Goal: Information Seeking & Learning: Learn about a topic

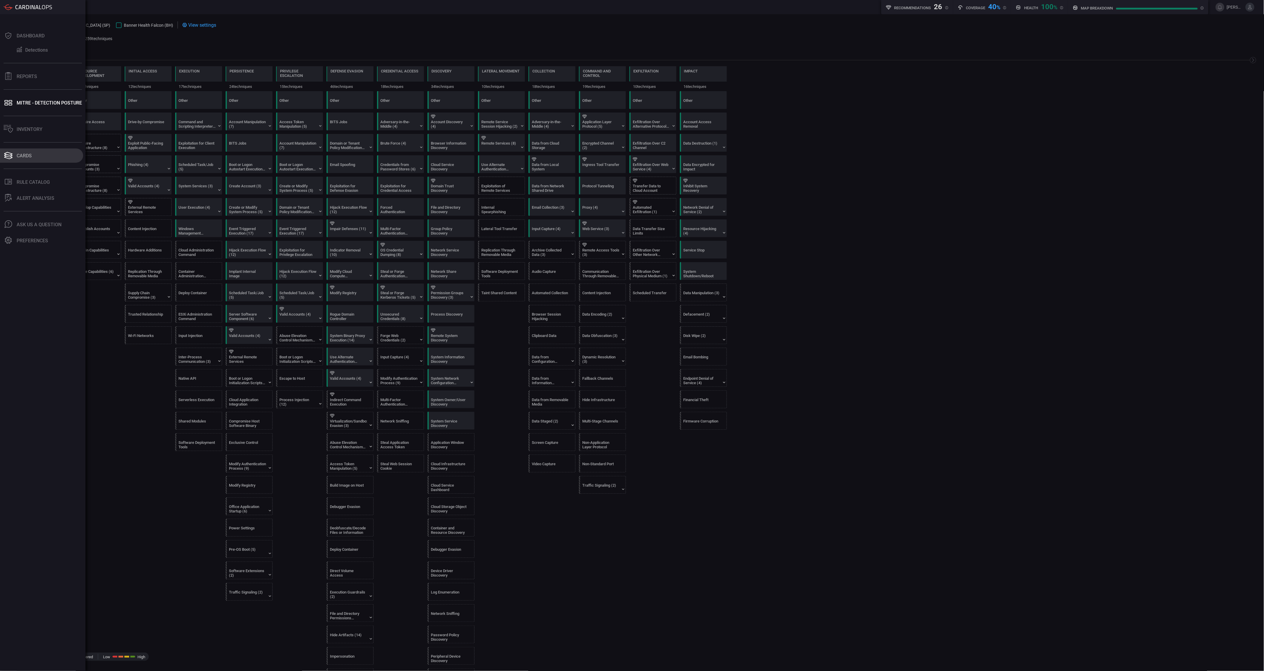
click at [36, 156] on button "Cards" at bounding box center [41, 155] width 83 height 14
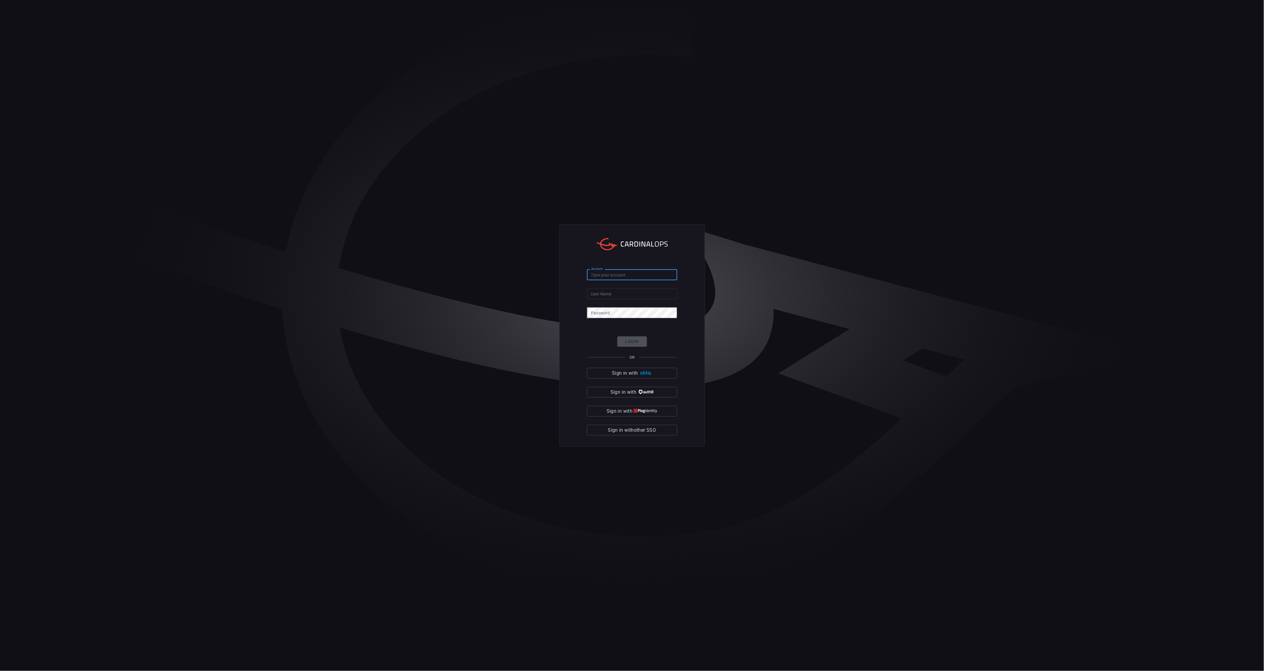
click at [629, 272] on input "Account" at bounding box center [632, 274] width 90 height 11
type input "c"
type input "banner-health"
type input "[PERSON_NAME][EMAIL_ADDRESS][PERSON_NAME][DOMAIN_NAME]"
click button "Login" at bounding box center [632, 341] width 30 height 10
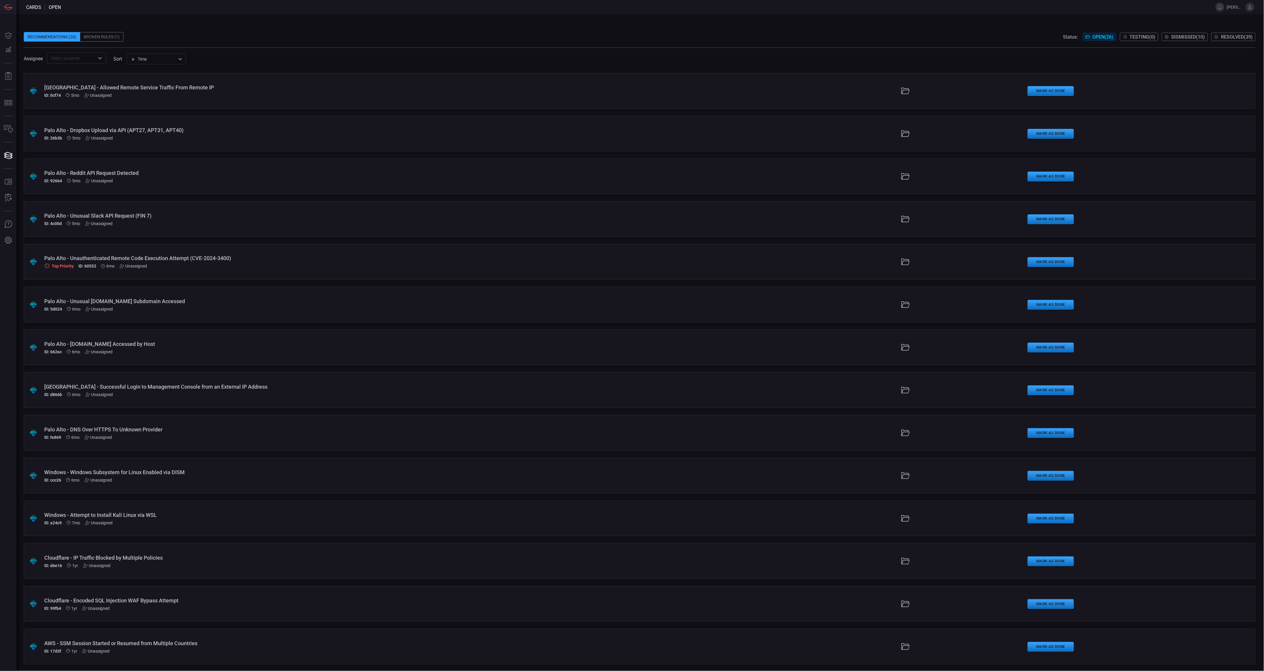
scroll to position [511, 0]
click at [748, 346] on div ".suggested_cards_icon{fill:url(#suggested_cards_icon);} Palo Alto - [DOMAIN_NAM…" at bounding box center [640, 347] width 1232 height 36
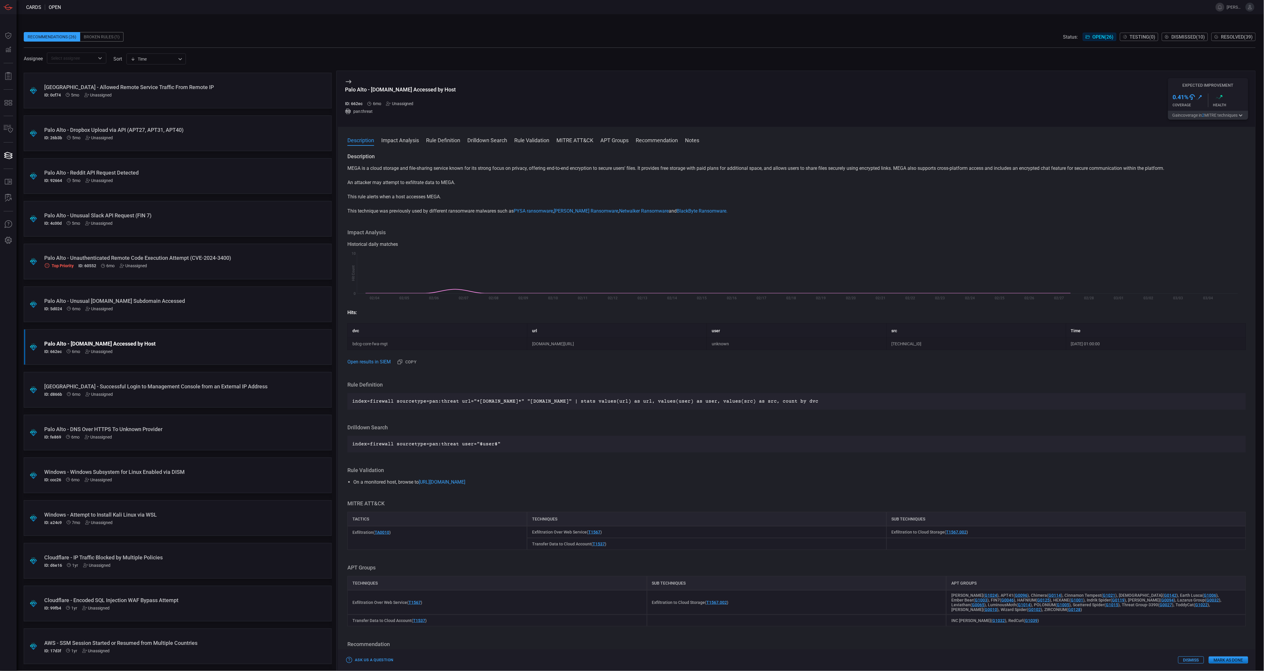
click at [313, 40] on div "Recommendations (26) Broken Rules (1) Status: Open ( 26 ) Testing ( 0 ) Dismiss…" at bounding box center [640, 36] width 1232 height 9
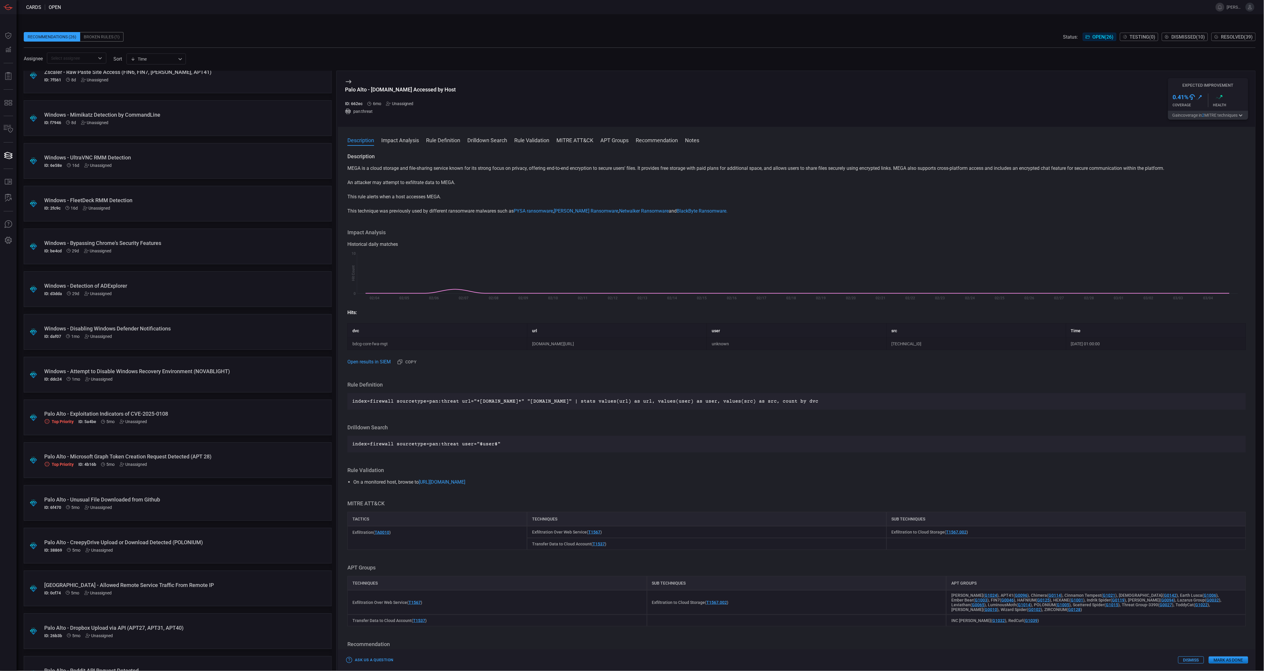
click at [187, 369] on div "Windows - Attempt to Disable Windows Recovery Environment (NOVABLIGHT)" at bounding box center [166, 371] width 244 height 6
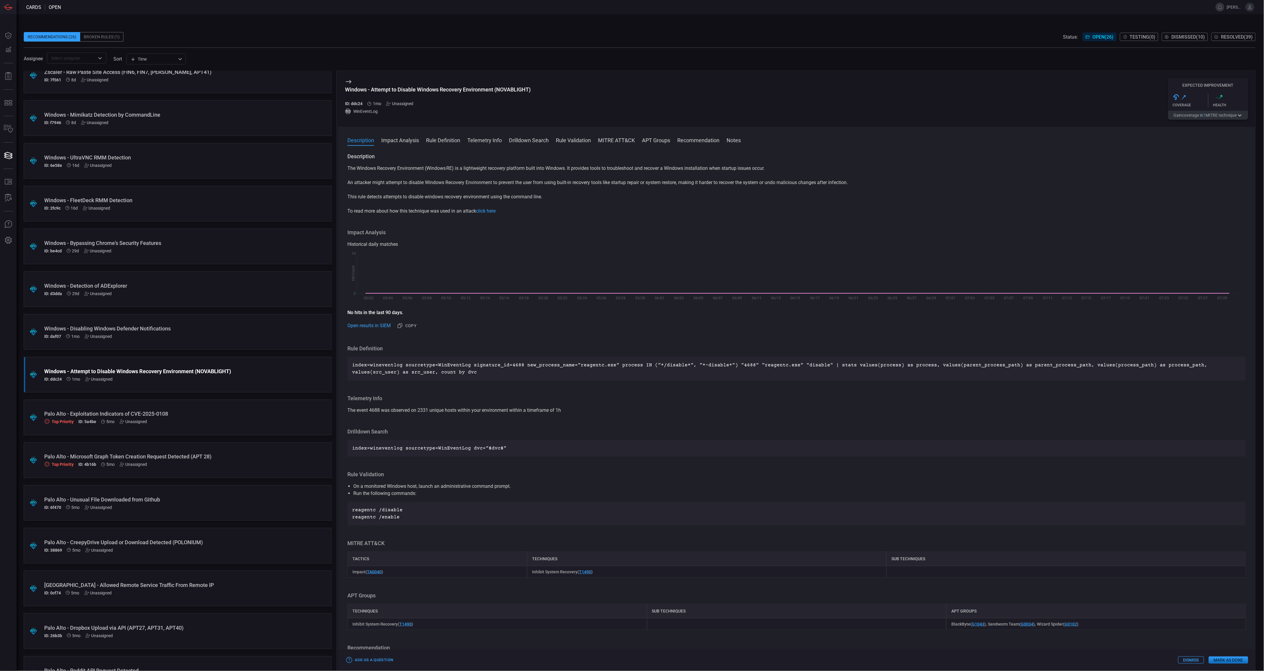
click at [1203, 119] on button "Gain coverage in 1 MITRE technique" at bounding box center [1208, 115] width 80 height 9
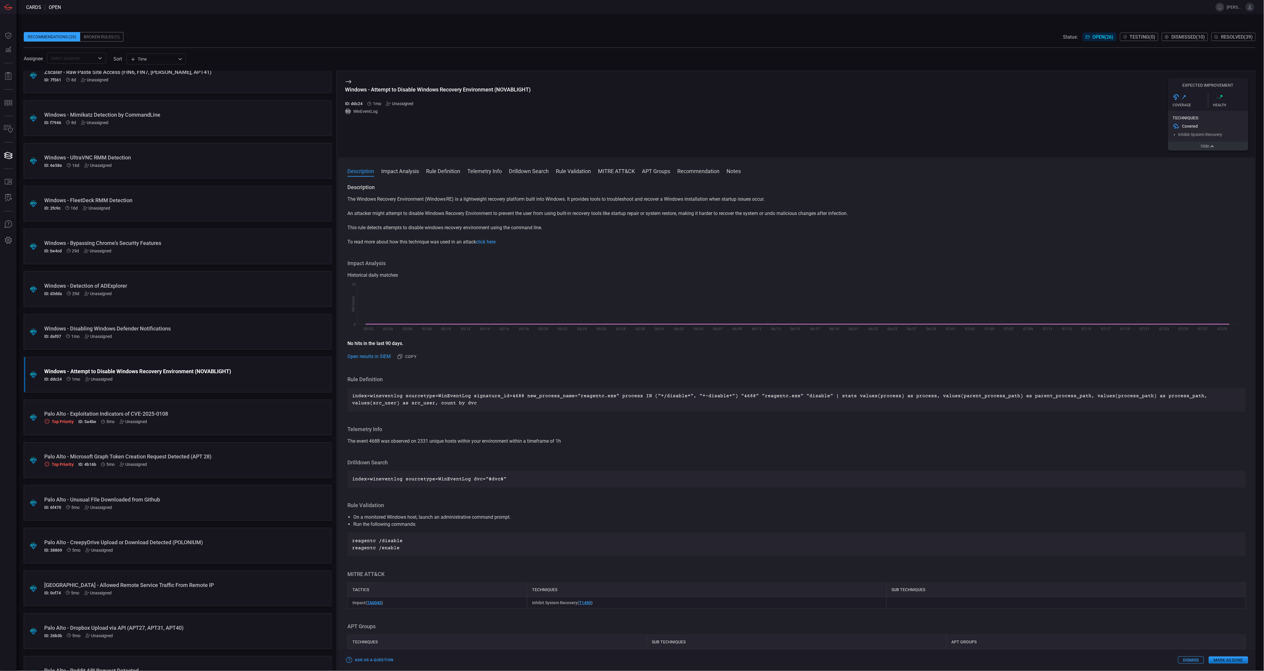
click at [1192, 151] on button "Hide" at bounding box center [1208, 146] width 80 height 9
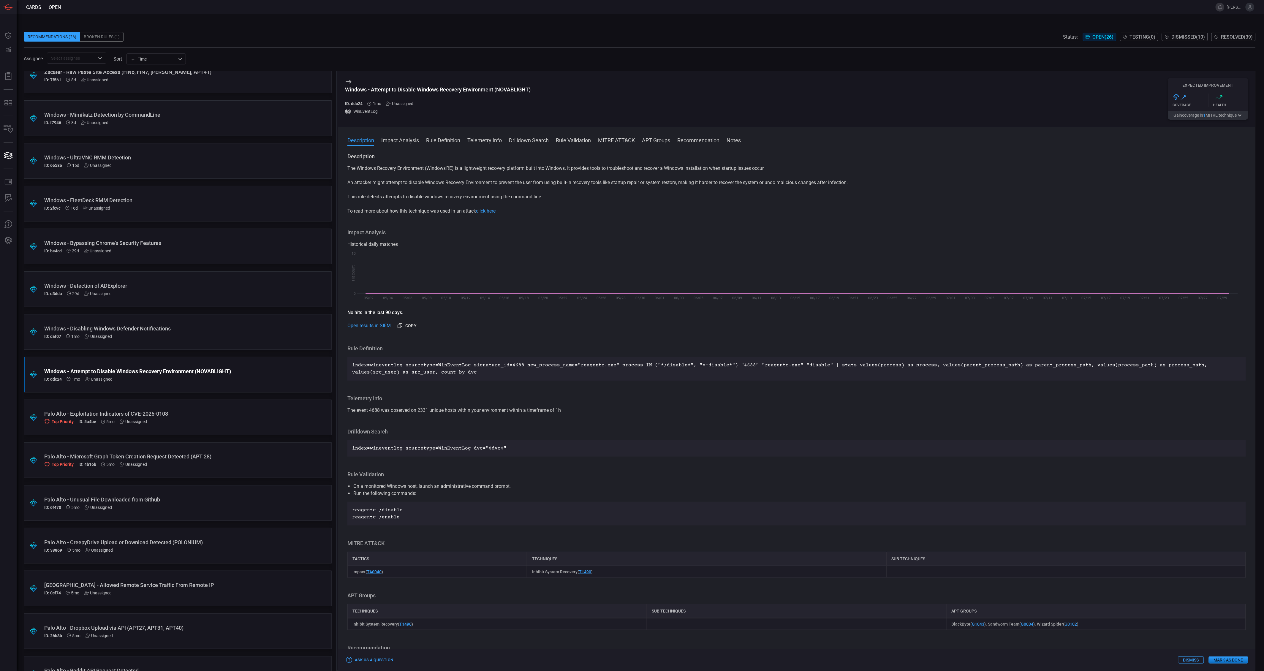
click at [411, 328] on button "Copy" at bounding box center [407, 326] width 24 height 10
click at [413, 322] on button "Copy" at bounding box center [407, 326] width 24 height 10
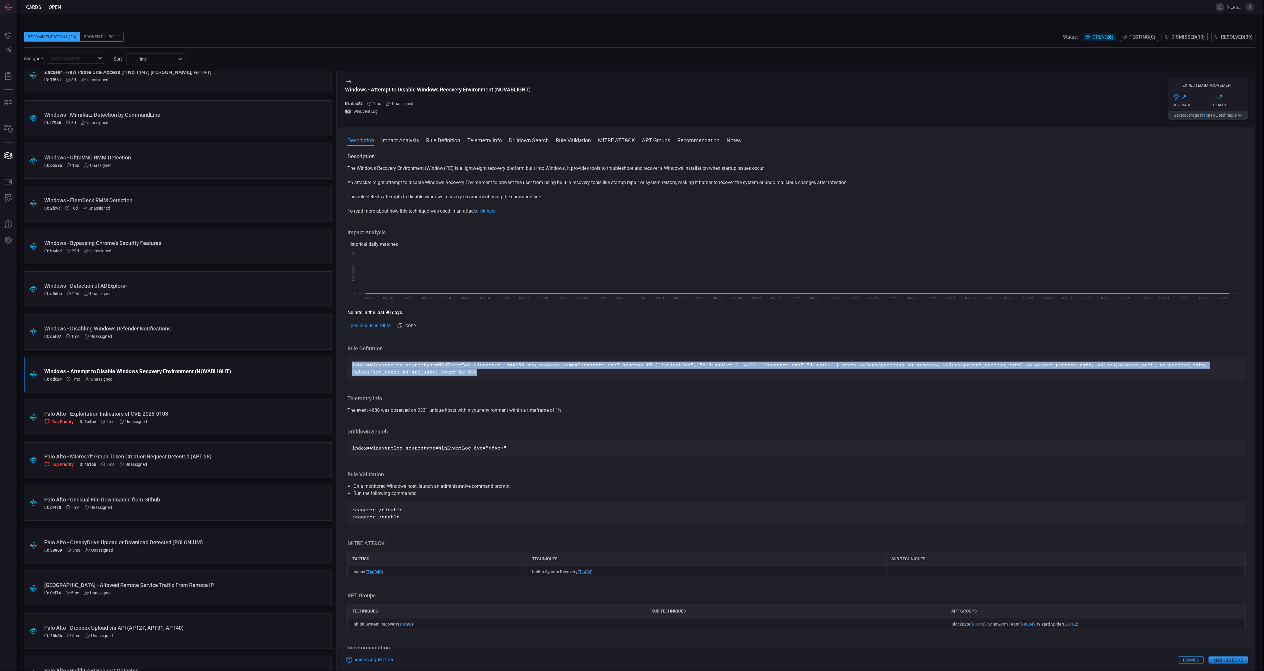
drag, startPoint x: 427, startPoint y: 371, endPoint x: 352, endPoint y: 365, distance: 75.3
click at [352, 365] on p "index=wineventlog sourcetype=WinEventLog signature_id=4688 new_process_name="re…" at bounding box center [796, 369] width 889 height 14
copy p "index=wineventlog sourcetype=WinEventLog signature_id=4688 new_process_name="re…"
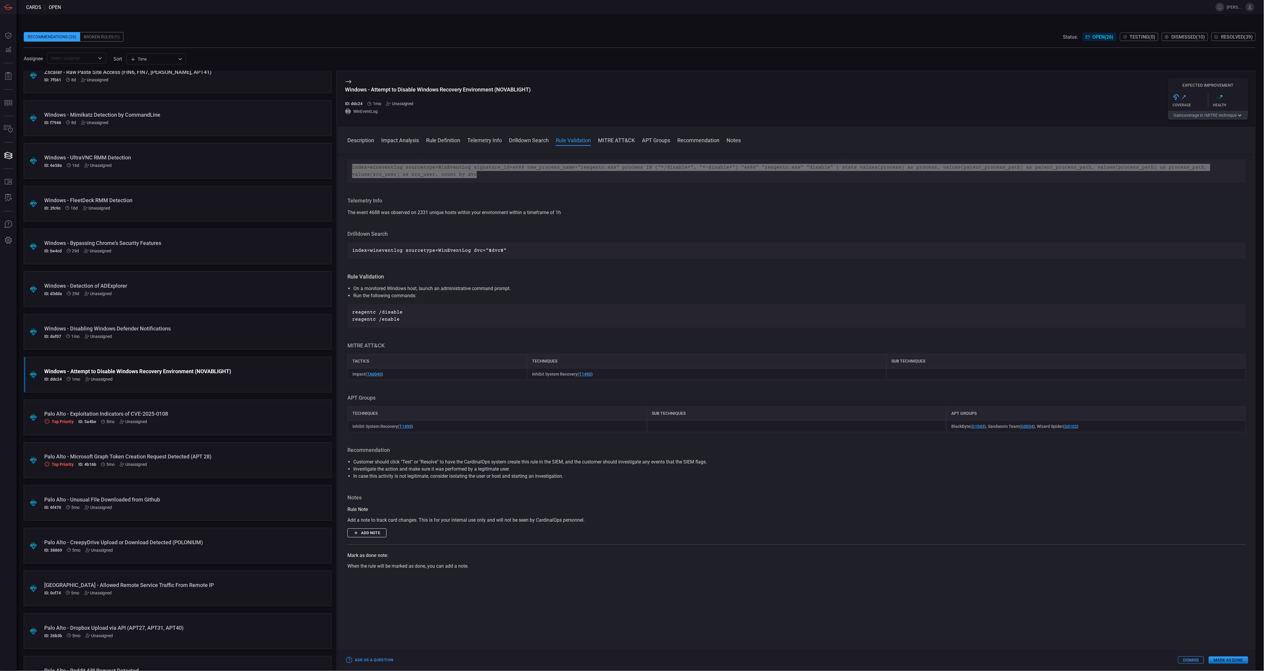
scroll to position [429, 0]
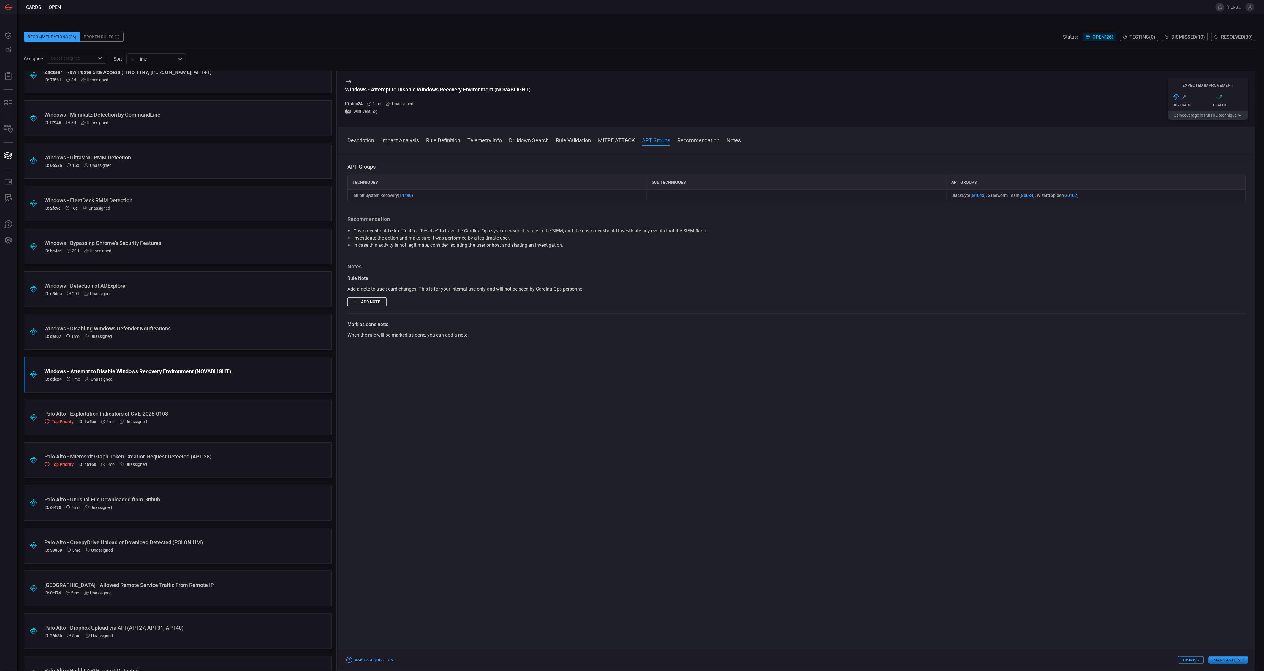
click at [165, 377] on div "ID: ddc24 1mo Unassigned" at bounding box center [166, 379] width 244 height 5
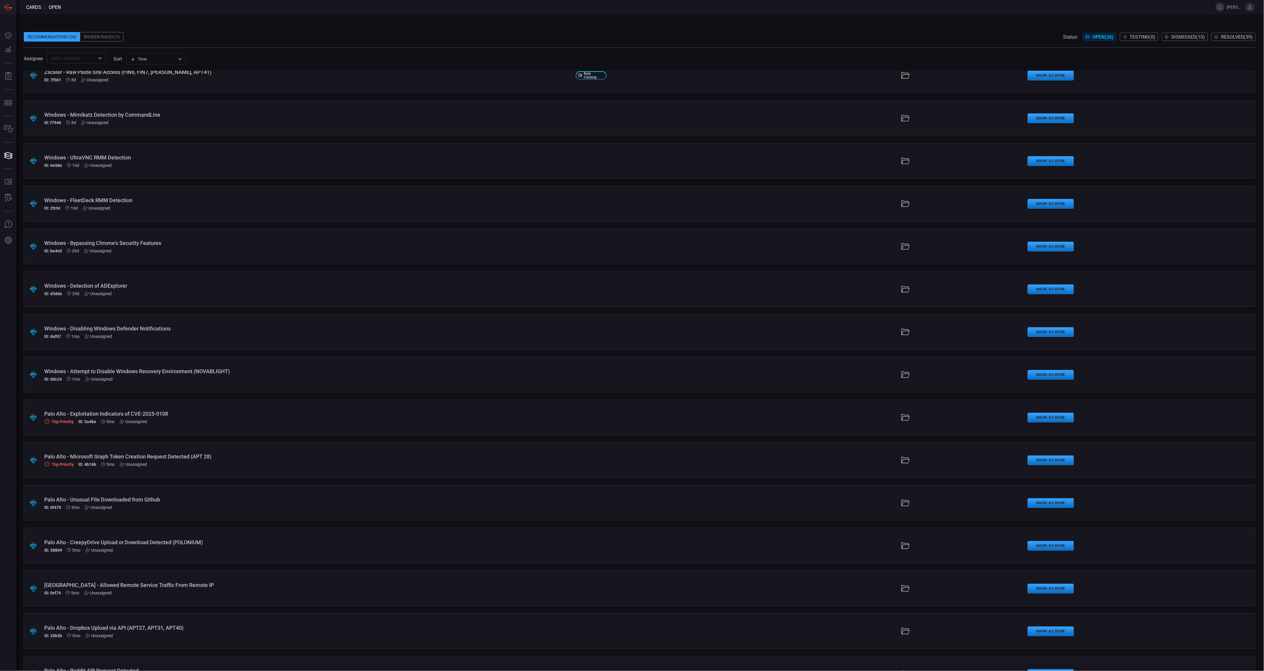
click at [94, 378] on div "Unassigned" at bounding box center [99, 379] width 28 height 5
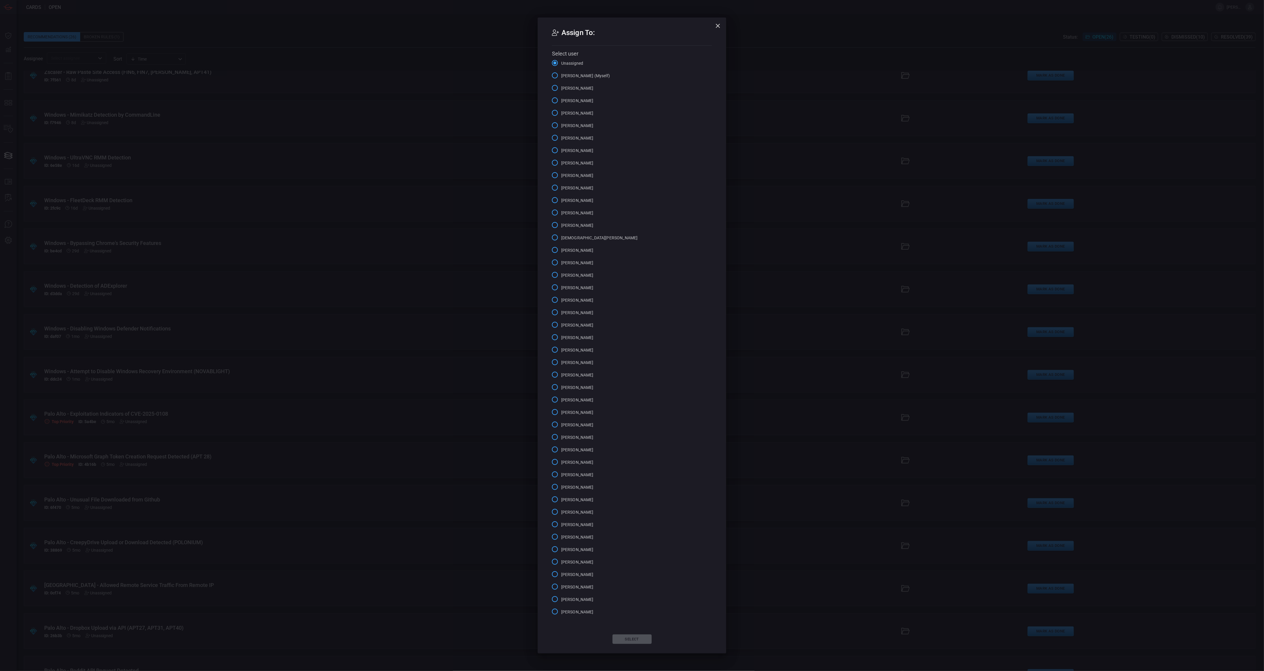
click at [720, 30] on button "button" at bounding box center [718, 26] width 12 height 12
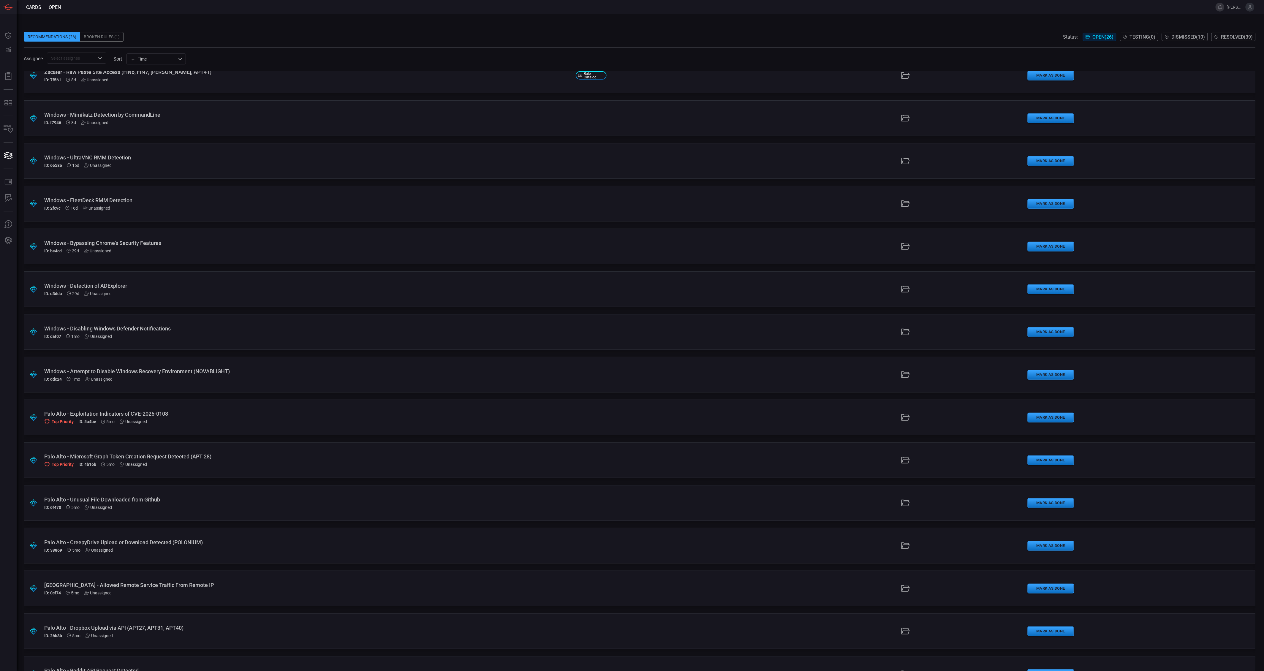
click at [275, 384] on div ".suggested_cards_icon{fill:url(#suggested_cards_icon);} Windows - Attempt to Di…" at bounding box center [640, 375] width 1232 height 36
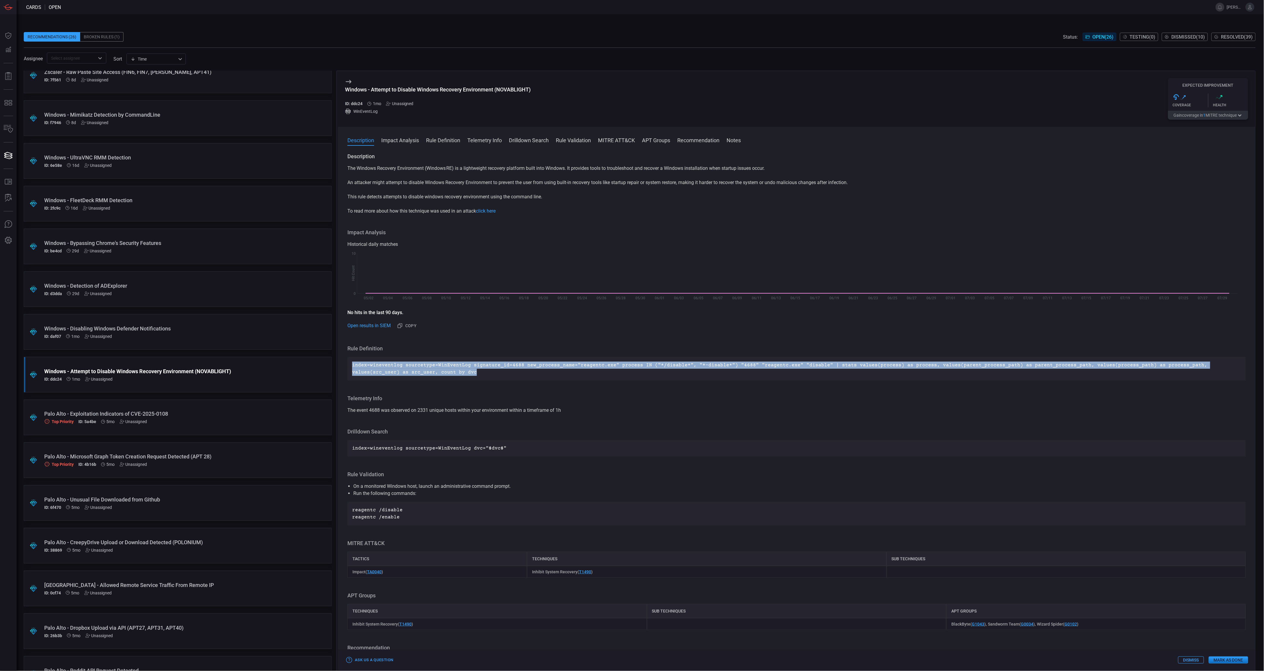
drag, startPoint x: 414, startPoint y: 372, endPoint x: 351, endPoint y: 364, distance: 63.1
click at [351, 364] on div "index=wineventlog sourcetype=WinEventLog signature_id=4688 new_process_name="re…" at bounding box center [796, 369] width 898 height 24
copy p "index=wineventlog sourcetype=WinEventLog signature_id=4688 new_process_name="re…"
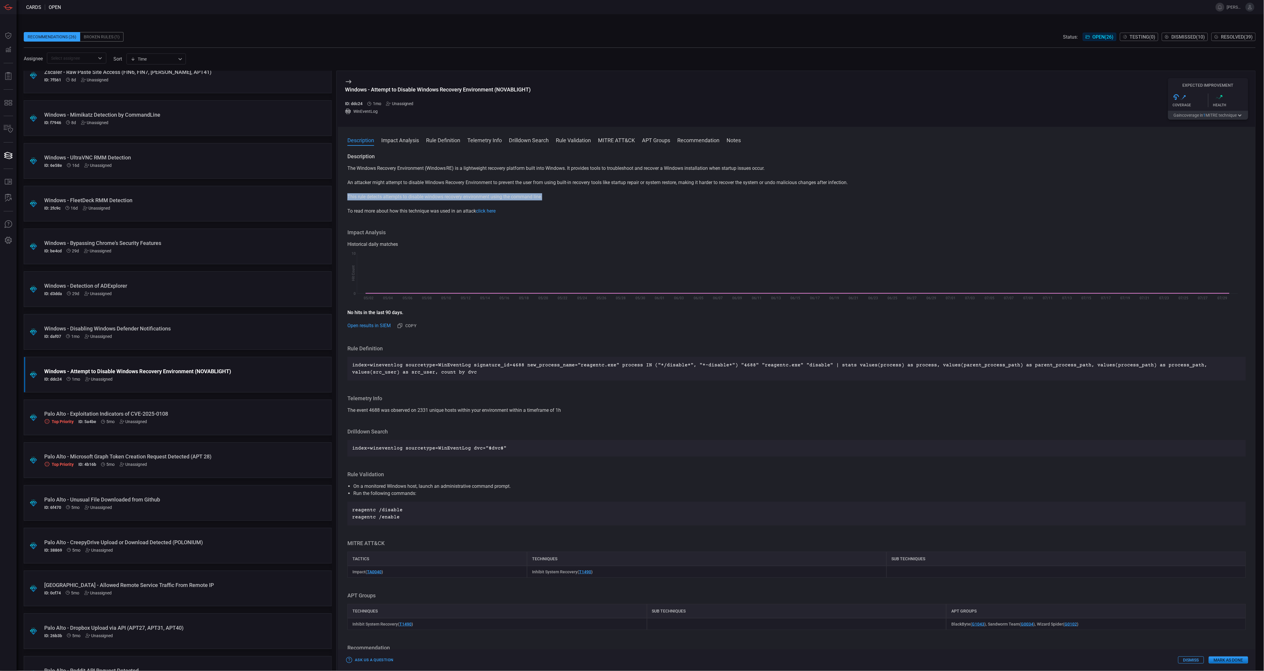
drag, startPoint x: 547, startPoint y: 196, endPoint x: 348, endPoint y: 199, distance: 199.5
click at [348, 199] on p "This rule detects attempts to disable windows recovery environment using the co…" at bounding box center [796, 196] width 898 height 7
copy p "This rule detects attempts to disable windows recovery environment using the co…"
click at [589, 186] on p "An attacker might attempt to disable Windows Recovery Environment to prevent th…" at bounding box center [796, 182] width 898 height 7
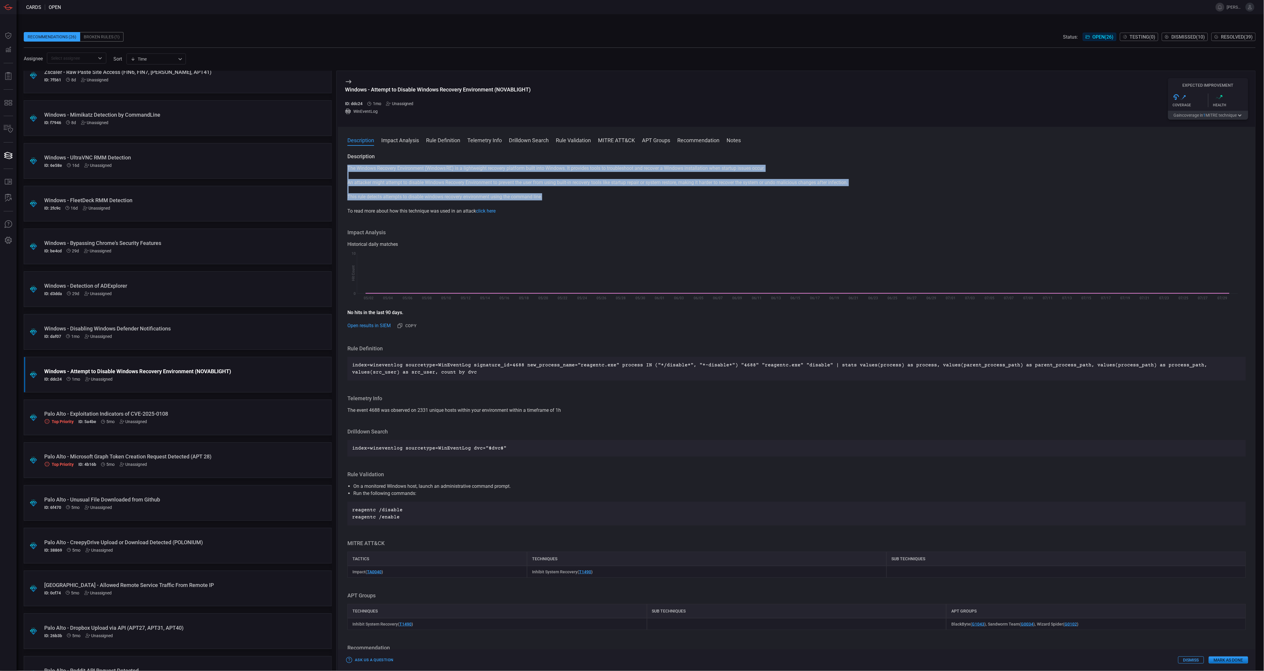
drag, startPoint x: 549, startPoint y: 198, endPoint x: 347, endPoint y: 170, distance: 203.3
click at [347, 170] on div "The Windows Recovery Environment (Windows RE) is a lightweight recovery platfor…" at bounding box center [796, 190] width 898 height 50
copy div "The Windows Recovery Environment (Windows RE) is a lightweight recovery platfor…"
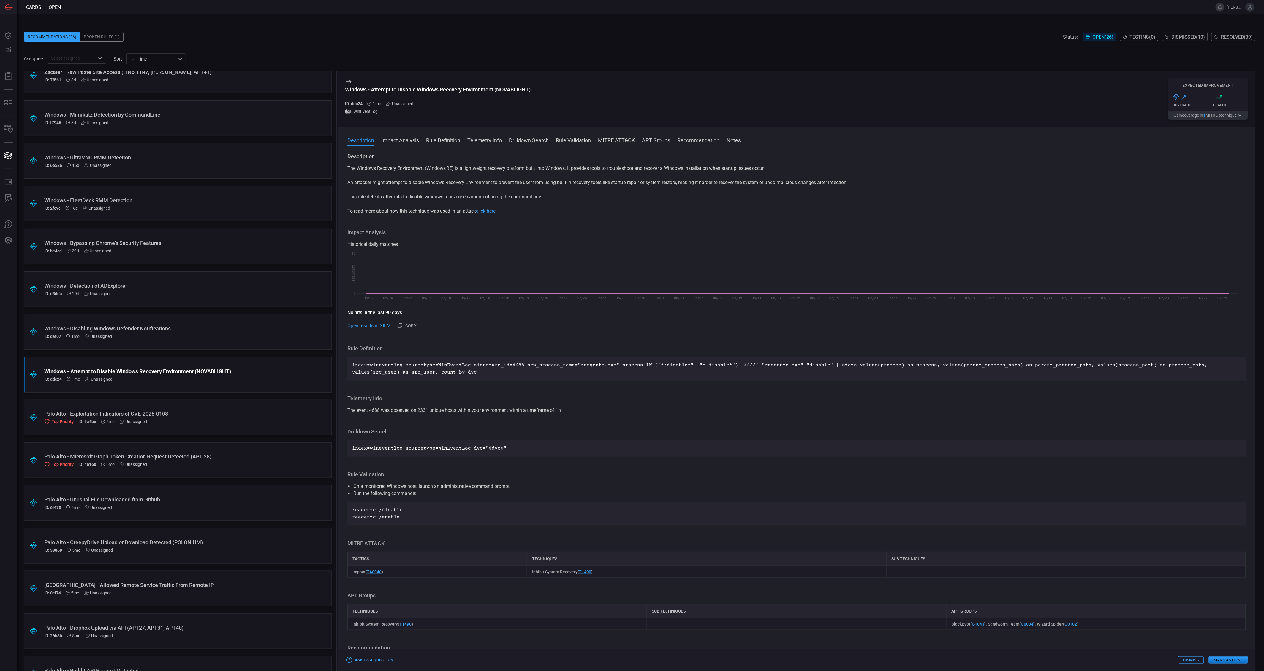
click at [252, 369] on div "Windows - Attempt to Disable Windows Recovery Environment (NOVABLIGHT)" at bounding box center [166, 371] width 244 height 6
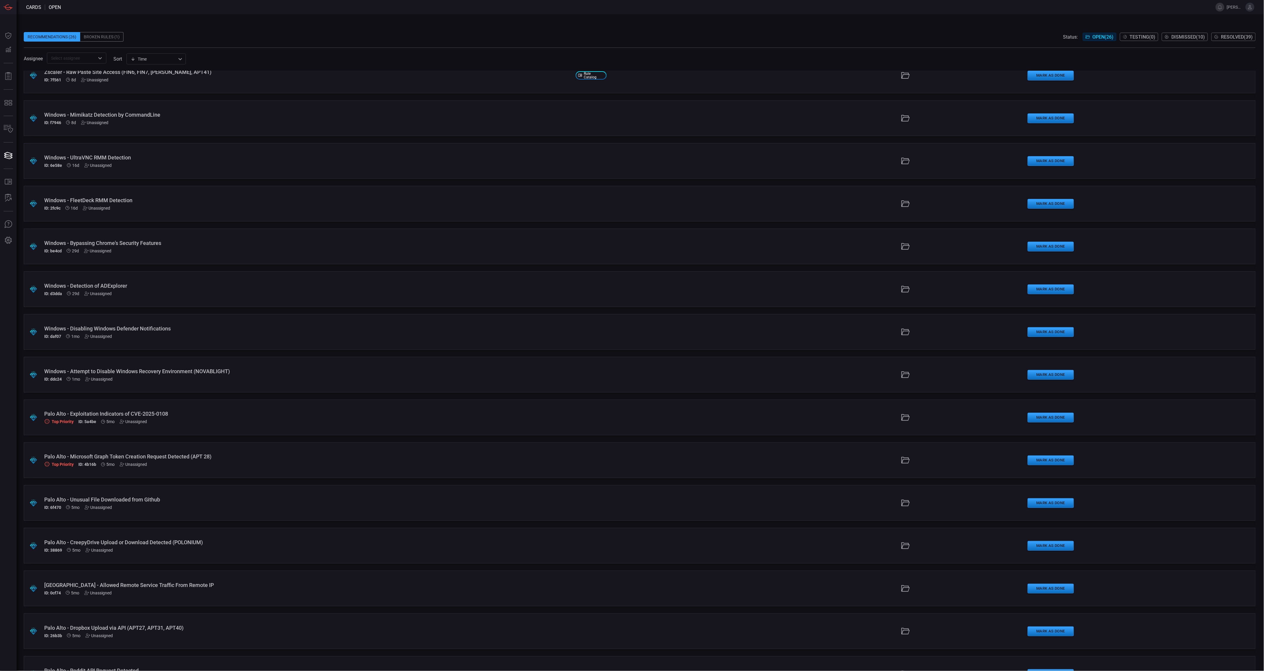
click at [201, 385] on div ".suggested_cards_icon{fill:url(#suggested_cards_icon);} Windows - Attempt to Di…" at bounding box center [640, 375] width 1232 height 36
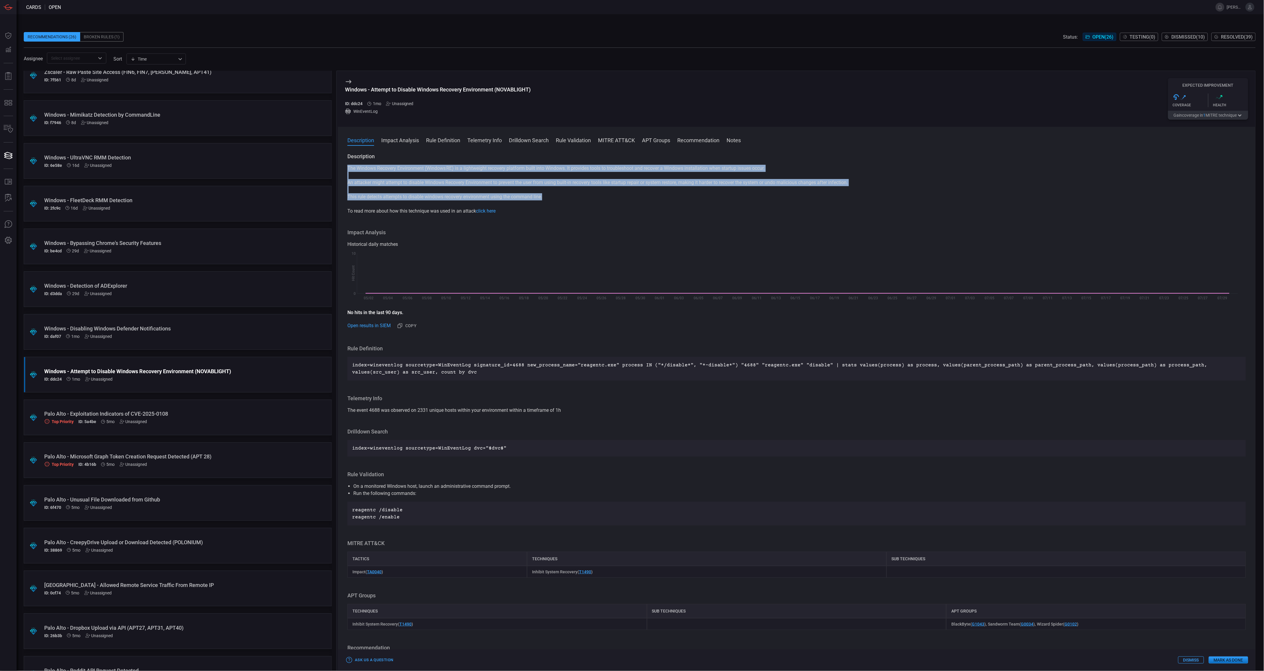
drag, startPoint x: 545, startPoint y: 196, endPoint x: 348, endPoint y: 167, distance: 199.8
click at [348, 167] on div "The Windows Recovery Environment (Windows RE) is a lightweight recovery platfor…" at bounding box center [796, 190] width 898 height 50
copy div "The Windows Recovery Environment (Windows RE) is a lightweight recovery platfor…"
